Goal: Submit feedback/report problem

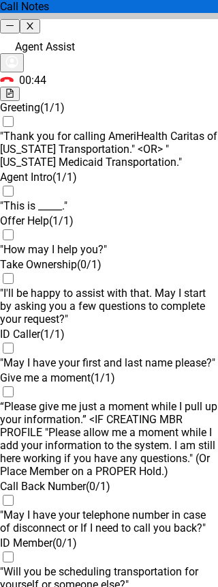
scroll to position [1940, 0]
click at [34, 21] on icon "close" at bounding box center [29, 25] width 9 height 9
